Goal: Information Seeking & Learning: Check status

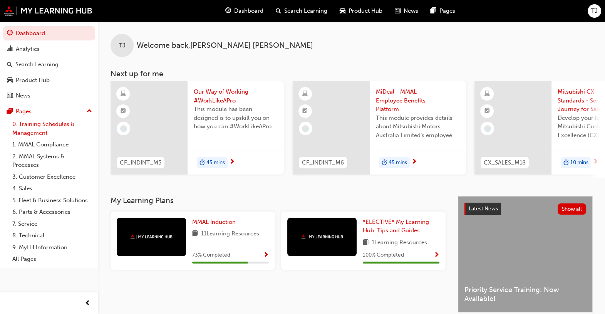
click at [48, 128] on link "0. Training Schedules & Management" at bounding box center [52, 128] width 86 height 20
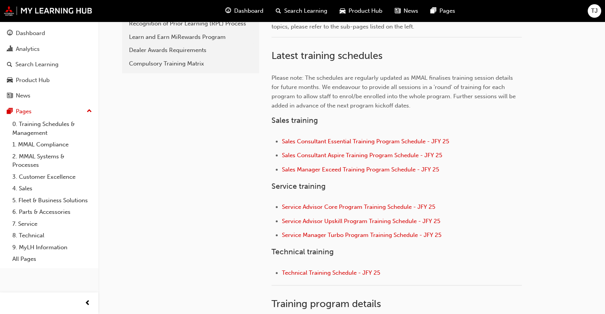
scroll to position [241, 0]
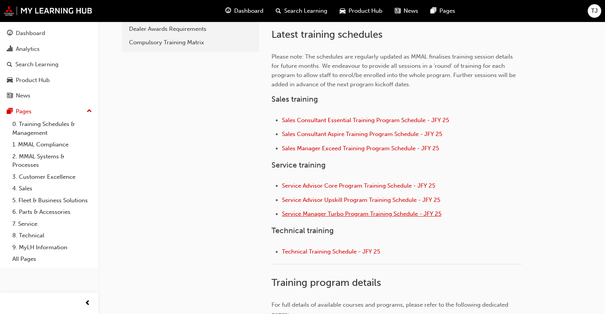
click at [364, 214] on span "Service Manager Turbo Program Training Schedule - JFY 25" at bounding box center [362, 213] width 160 height 7
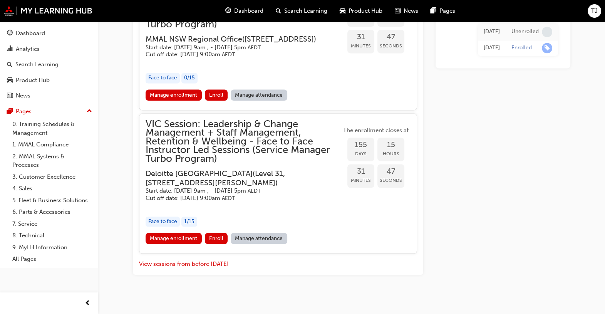
scroll to position [1503, 0]
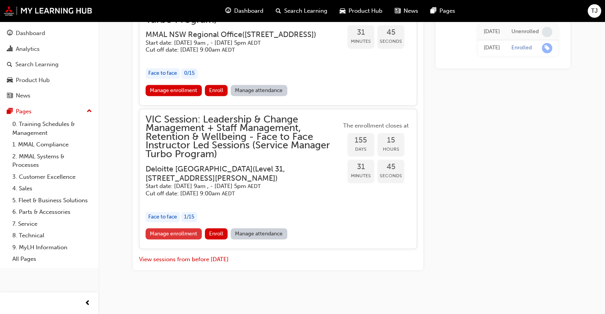
click at [167, 239] on link "Manage enrollment" at bounding box center [174, 233] width 56 height 11
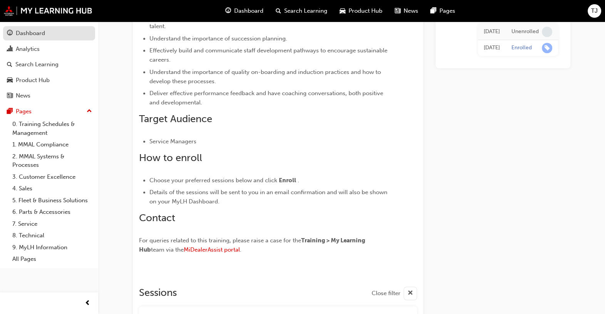
scroll to position [443, 0]
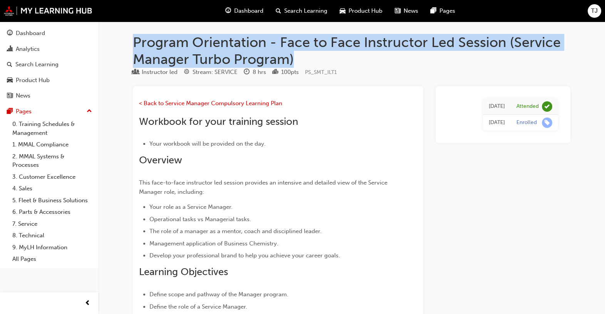
drag, startPoint x: 136, startPoint y: 40, endPoint x: 293, endPoint y: 58, distance: 158.2
click at [293, 58] on h1 "Program Orientation - Face to Face Instructor Led Session (Service Manager Turb…" at bounding box center [352, 51] width 438 height 34
copy h1 "Program Orientation - Face to Face Instructor Led Session (Service Manager Turb…"
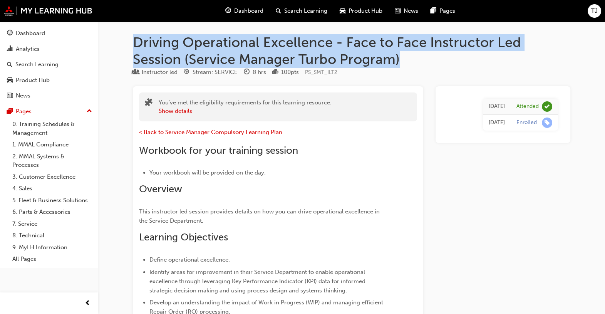
drag, startPoint x: 134, startPoint y: 40, endPoint x: 405, endPoint y: 54, distance: 271.3
click at [405, 54] on h1 "Driving Operational Excellence - Face to Face Instructor Led Session (Service M…" at bounding box center [352, 51] width 438 height 34
copy h1 "Driving Operational Excellence - Face to Face Instructor Led Session (Service M…"
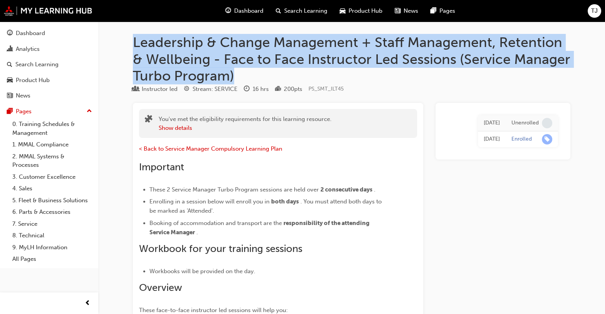
drag, startPoint x: 131, startPoint y: 40, endPoint x: 240, endPoint y: 73, distance: 113.9
copy h1 "Leadership & Change Management + Staff Management, Retention & Wellbeing - Face…"
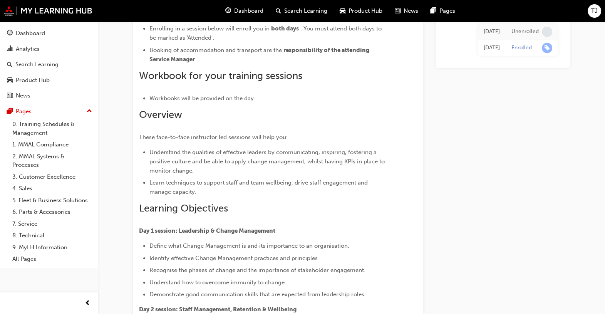
scroll to position [241, 0]
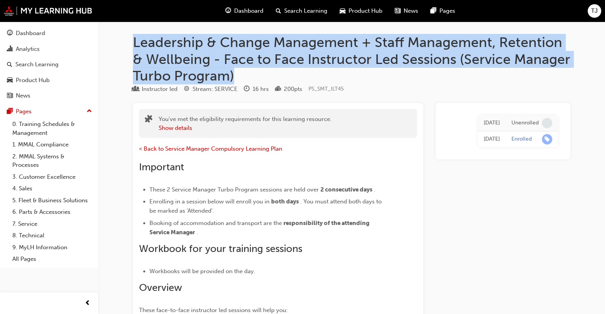
drag, startPoint x: 135, startPoint y: 43, endPoint x: 239, endPoint y: 77, distance: 109.1
click at [239, 77] on h1 "Leadership & Change Management + Staff Management, Retention & Wellbeing - Face…" at bounding box center [352, 59] width 438 height 50
copy h1 "Leadership & Change Management + Staff Management, Retention & Wellbeing - Face…"
click at [32, 47] on div "Analytics" at bounding box center [28, 49] width 24 height 9
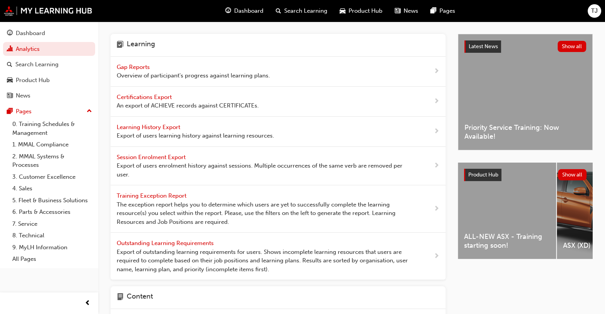
click at [139, 66] on span "Gap Reports" at bounding box center [134, 67] width 35 height 7
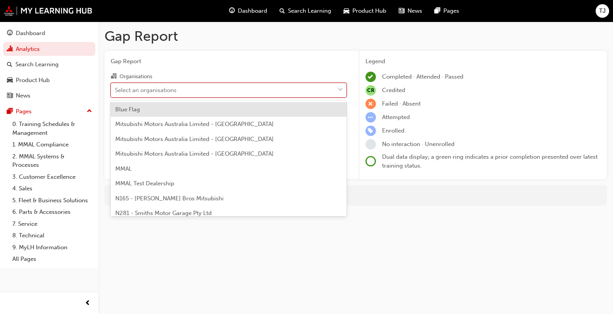
click at [210, 92] on div "Select an organisations" at bounding box center [223, 89] width 224 height 13
click at [116, 92] on input "Organisations option Blue Flag focused, 1 of 202. 202 results available. Use Up…" at bounding box center [115, 89] width 1 height 7
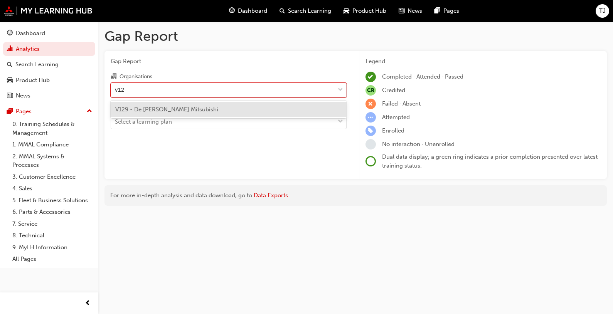
type input "v129"
click at [175, 114] on div "V129 - De [PERSON_NAME] Mitsubishi" at bounding box center [229, 109] width 236 height 15
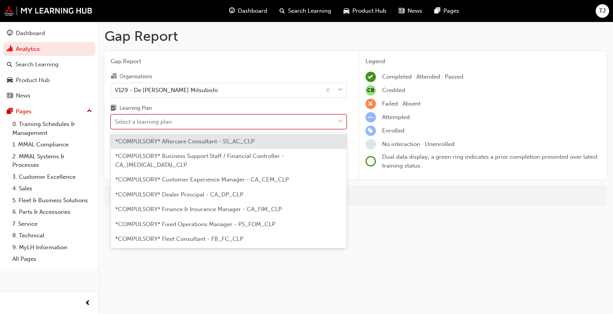
click at [195, 123] on div "Select a learning plan" at bounding box center [223, 121] width 224 height 13
click at [116, 123] on input "Learning Plan option *COMPULSORY* Aftercare Consultant - SS_AC_CLP focused, 1 o…" at bounding box center [115, 121] width 1 height 7
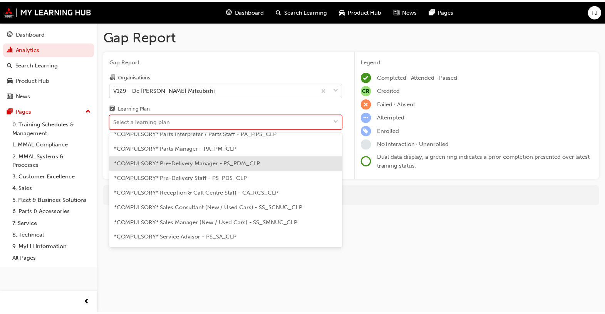
scroll to position [192, 0]
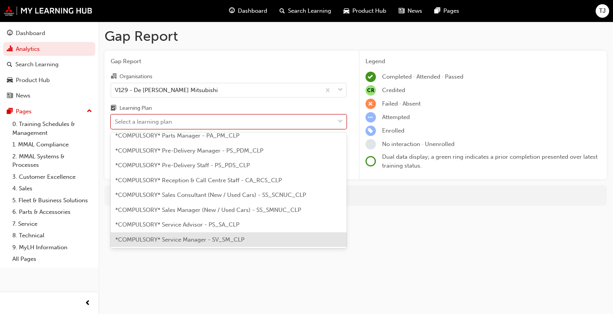
click at [212, 236] on span "*COMPULSORY* Service Manager - SV_SM_CLP" at bounding box center [179, 239] width 129 height 7
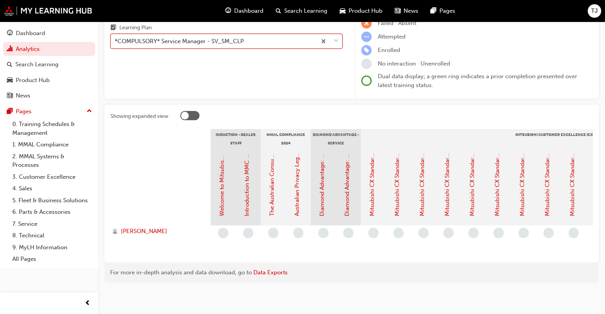
scroll to position [88, 0]
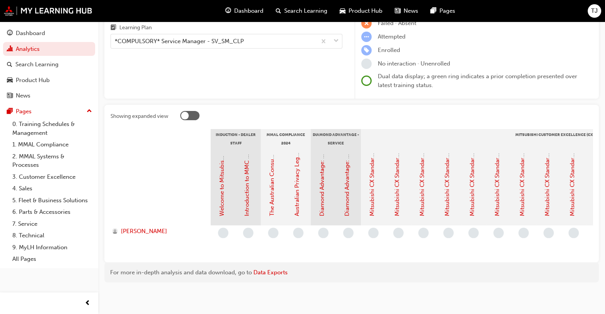
click at [263, 71] on div "Gap Report Organisations V129 - De [PERSON_NAME] Mitsubishi Learning Plan *COMP…" at bounding box center [226, 34] width 244 height 129
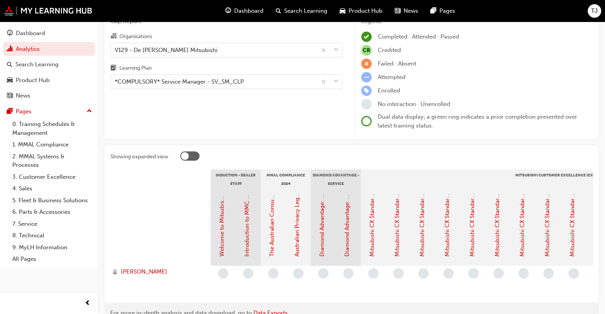
scroll to position [0, 0]
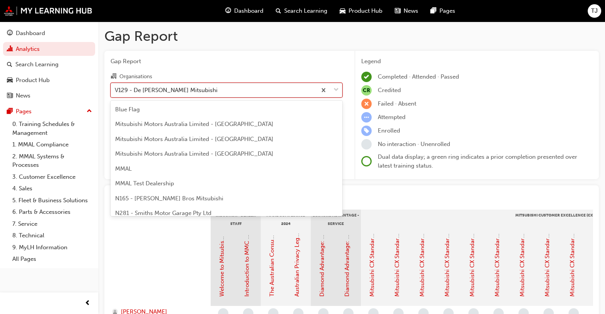
click at [216, 85] on div "V129 - De [PERSON_NAME] Mitsubishi" at bounding box center [214, 89] width 206 height 13
click at [116, 86] on input "Organisations option V129 - De [PERSON_NAME] Mitsubishi, selected. option V129 …" at bounding box center [115, 89] width 1 height 7
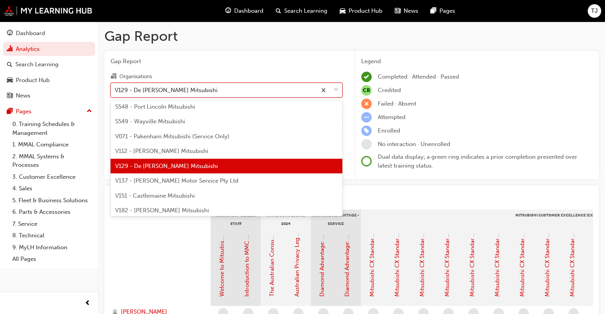
scroll to position [1971, 0]
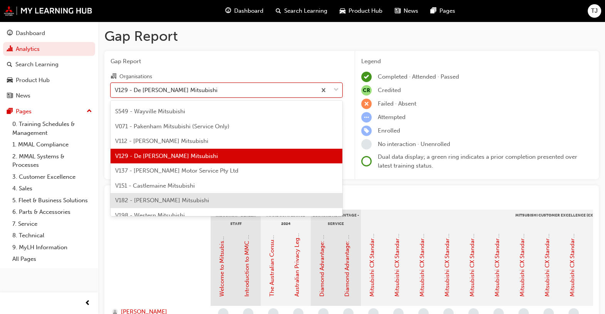
click at [159, 198] on span "V182 - [PERSON_NAME] Mitsubishi" at bounding box center [162, 200] width 94 height 7
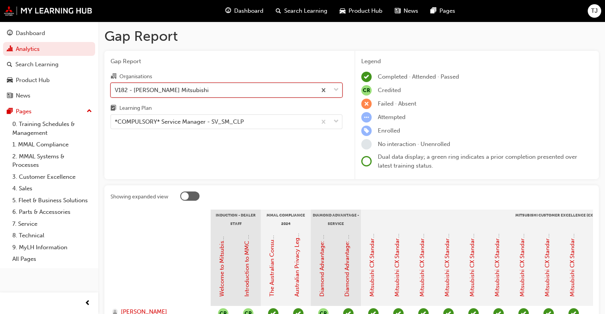
click at [171, 89] on div "V182 - [PERSON_NAME] Mitsubishi" at bounding box center [162, 90] width 94 height 9
click at [116, 89] on input "Organisations option V182 - [PERSON_NAME] Mitsubishi, selected. 0 results avail…" at bounding box center [115, 89] width 1 height 7
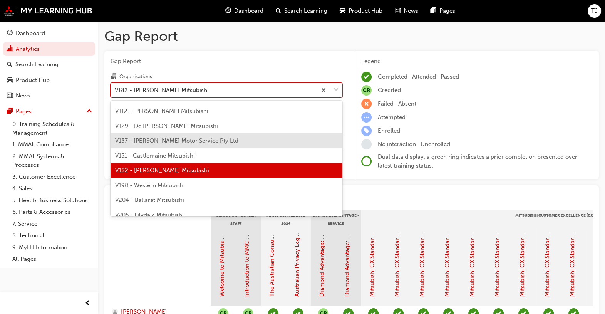
scroll to position [2016, 0]
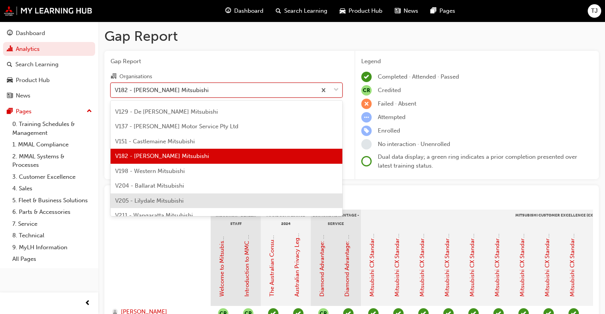
click at [177, 202] on span "V205 - Lilydale Mitsubishi" at bounding box center [149, 200] width 69 height 7
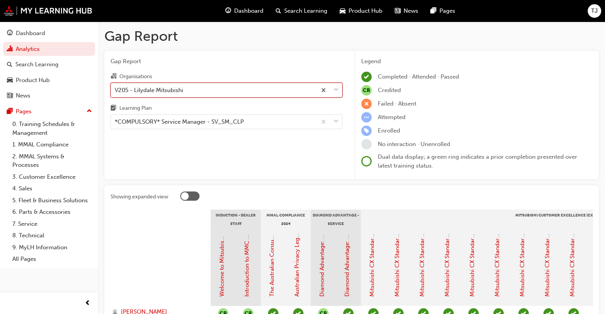
click at [172, 90] on div "V205 - Lilydale Mitsubishi" at bounding box center [149, 90] width 69 height 9
click at [116, 90] on input "Organisations option V205 - Lilydale Mitsubishi, selected. 0 results available.…" at bounding box center [115, 89] width 1 height 7
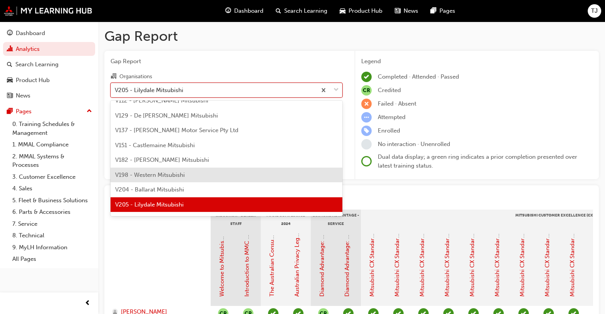
scroll to position [2060, 0]
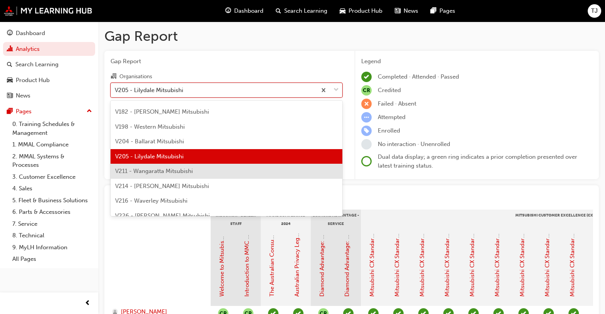
click at [189, 171] on span "V211 - Wangaratta Mitsubishi" at bounding box center [154, 171] width 78 height 7
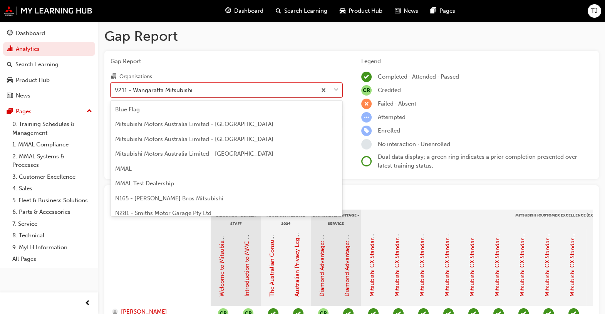
click at [161, 91] on div "V211 - Wangaratta Mitsubishi" at bounding box center [154, 90] width 78 height 9
click at [116, 91] on input "Organisations option V211 - Wangaratta Mitsubishi, selected. option V211 - Wang…" at bounding box center [115, 89] width 1 height 7
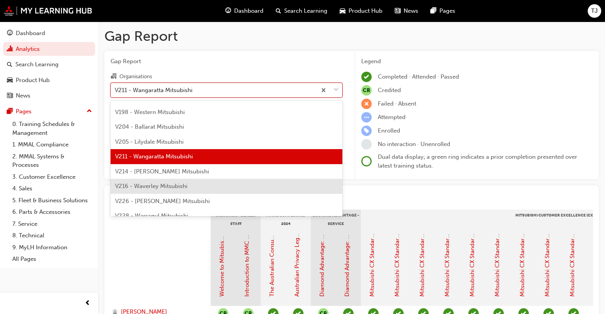
scroll to position [2123, 0]
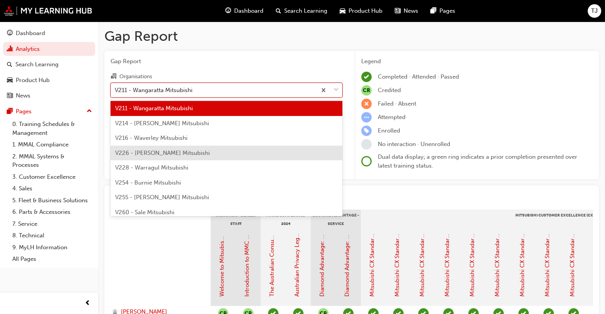
click at [168, 151] on span "V226 - [PERSON_NAME] Mitsubishi" at bounding box center [162, 153] width 95 height 7
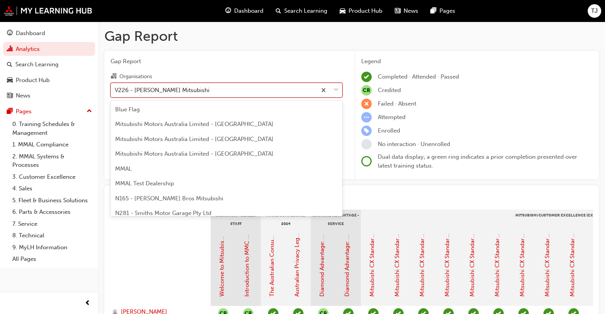
click at [182, 93] on div "V226 - [PERSON_NAME] Mitsubishi" at bounding box center [214, 89] width 206 height 13
click at [116, 93] on input "Organisations option V226 - [PERSON_NAME] Mitsubishi, selected. option V226 - […" at bounding box center [115, 89] width 1 height 7
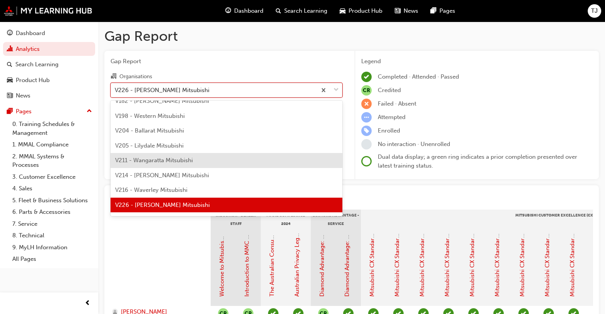
scroll to position [2119, 0]
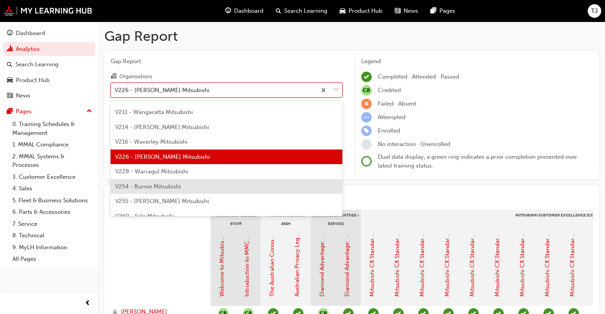
click at [153, 188] on span "V254 - Burnie Mitsubishi" at bounding box center [148, 186] width 66 height 7
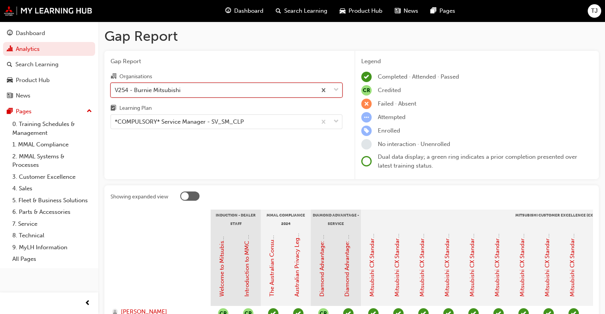
click at [169, 90] on div "V254 - Burnie Mitsubishi" at bounding box center [148, 90] width 66 height 9
click at [116, 90] on input "Organisations option V254 - Burnie Mitsubishi, selected. 0 results available. S…" at bounding box center [115, 89] width 1 height 7
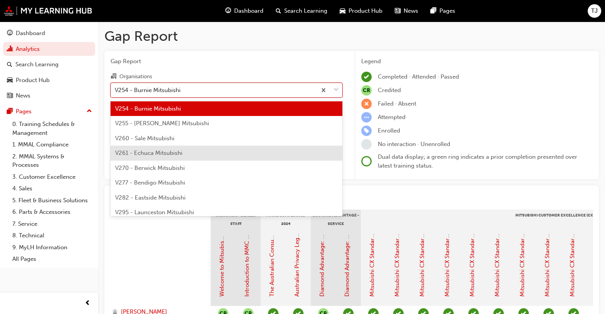
click at [165, 154] on span "V261 - Echuca Mitsubishi" at bounding box center [148, 153] width 67 height 7
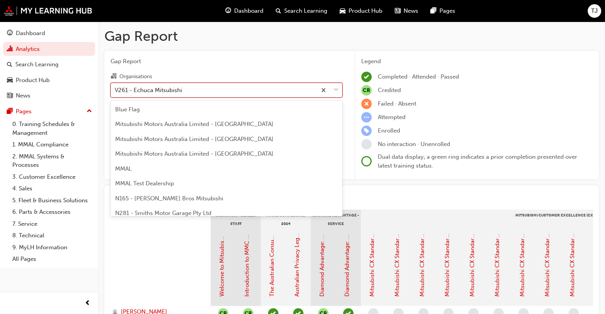
click at [214, 87] on div "V261 - Echuca Mitsubishi" at bounding box center [214, 89] width 206 height 13
click at [116, 87] on input "Organisations option V261 - Echuca Mitsubishi, selected. option V261 - Echuca M…" at bounding box center [115, 89] width 1 height 7
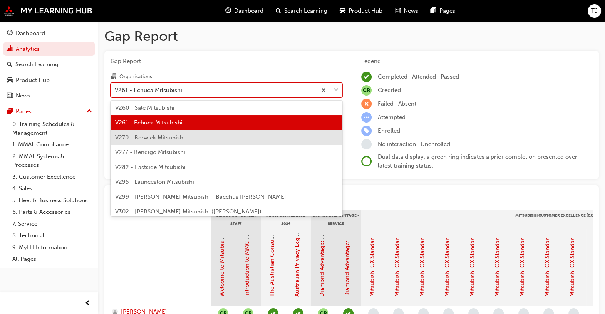
scroll to position [2242, 0]
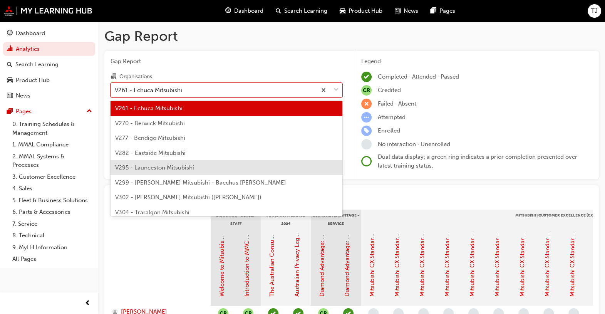
click at [172, 167] on span "V295 - Launceston Mitsubishi" at bounding box center [154, 167] width 79 height 7
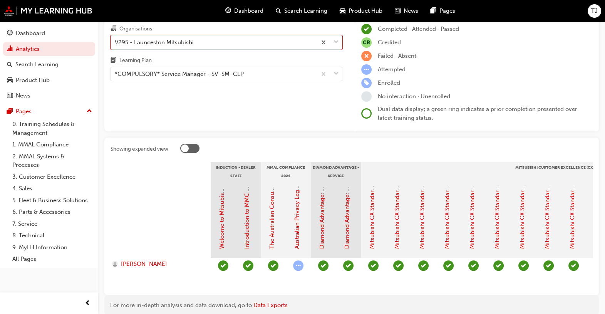
click at [185, 42] on div "V295 - Launceston Mitsubishi" at bounding box center [154, 42] width 79 height 9
click at [116, 42] on input "Organisations option V295 - Launceston Mitsubishi, selected. 0 results availabl…" at bounding box center [115, 42] width 1 height 7
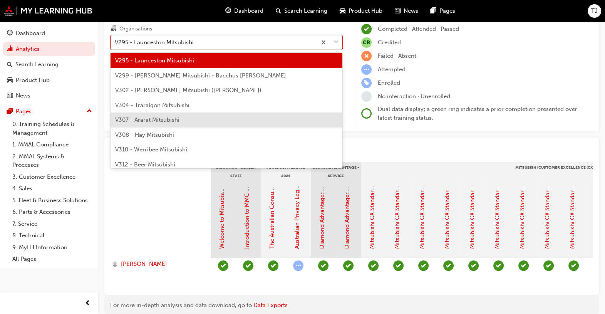
scroll to position [2349, 0]
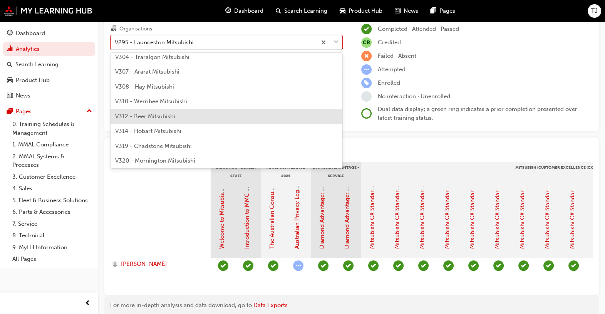
click at [204, 113] on div "V312 - Beer Mitsubishi" at bounding box center [227, 116] width 232 height 15
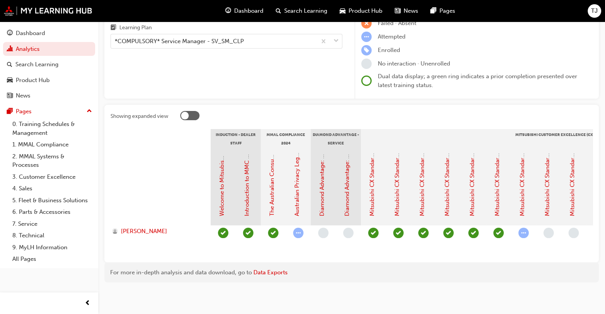
scroll to position [88, 0]
click at [241, 65] on div "Gap Report Organisations V312 - Beer Mitsubishi Learning Plan *COMPULSORY* Serv…" at bounding box center [226, 34] width 244 height 129
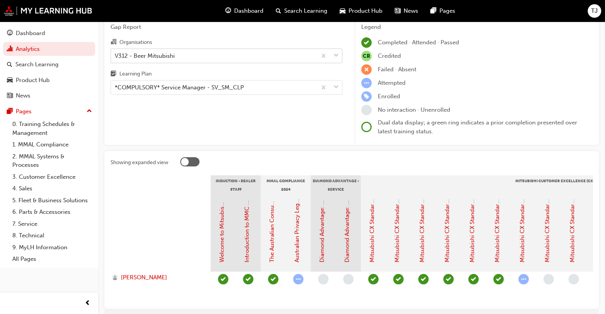
scroll to position [0, 0]
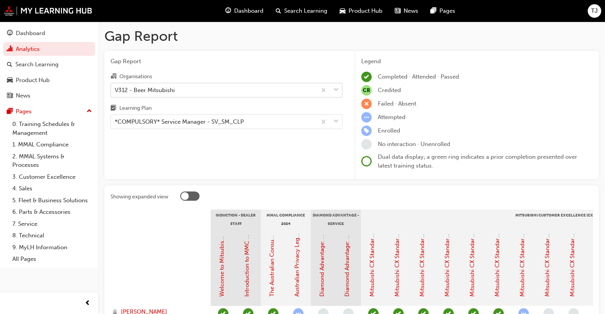
click at [241, 89] on div "V312 - Beer Mitsubishi" at bounding box center [214, 89] width 206 height 13
click at [116, 89] on input "Organisations V312 - Beer Mitsubishi" at bounding box center [115, 89] width 1 height 7
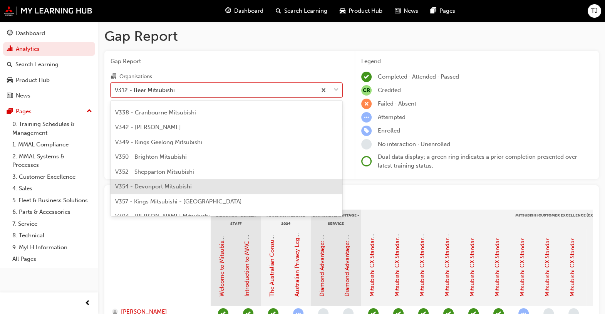
scroll to position [2597, 0]
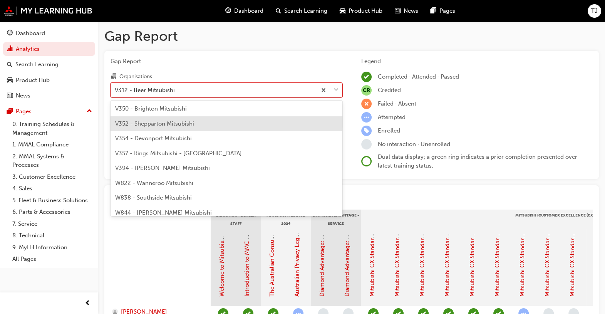
click at [167, 124] on span "V352 - Shepparton Mitsubishi" at bounding box center [154, 123] width 79 height 7
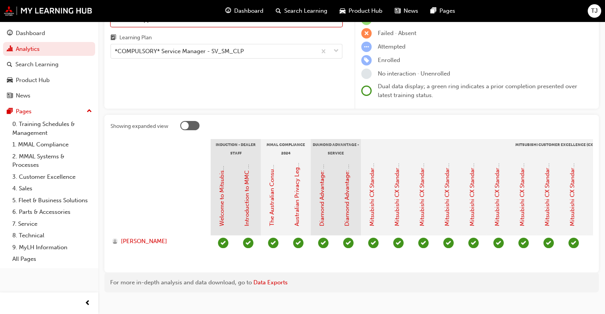
scroll to position [88, 0]
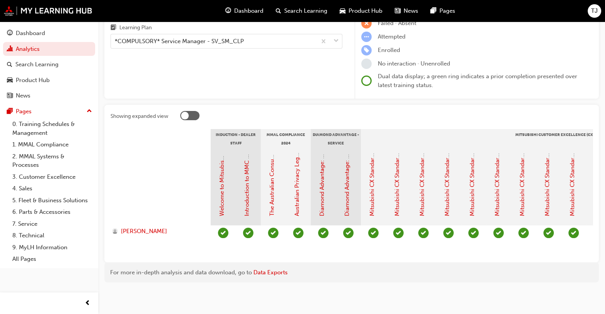
drag, startPoint x: 278, startPoint y: 248, endPoint x: 418, endPoint y: 258, distance: 140.3
click at [418, 258] on div "Showing expanded view Induction - Dealer Staff MMAL Compliance 2024 Diamond Adv…" at bounding box center [351, 184] width 495 height 158
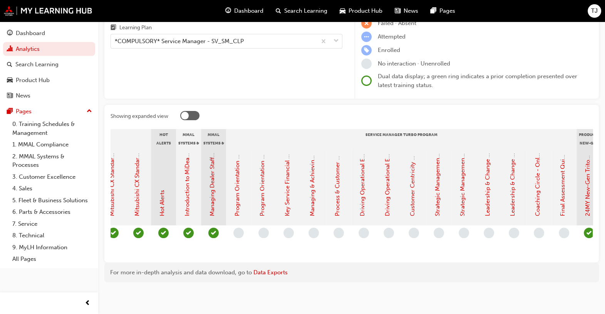
scroll to position [0, 0]
